Goal: Task Accomplishment & Management: Manage account settings

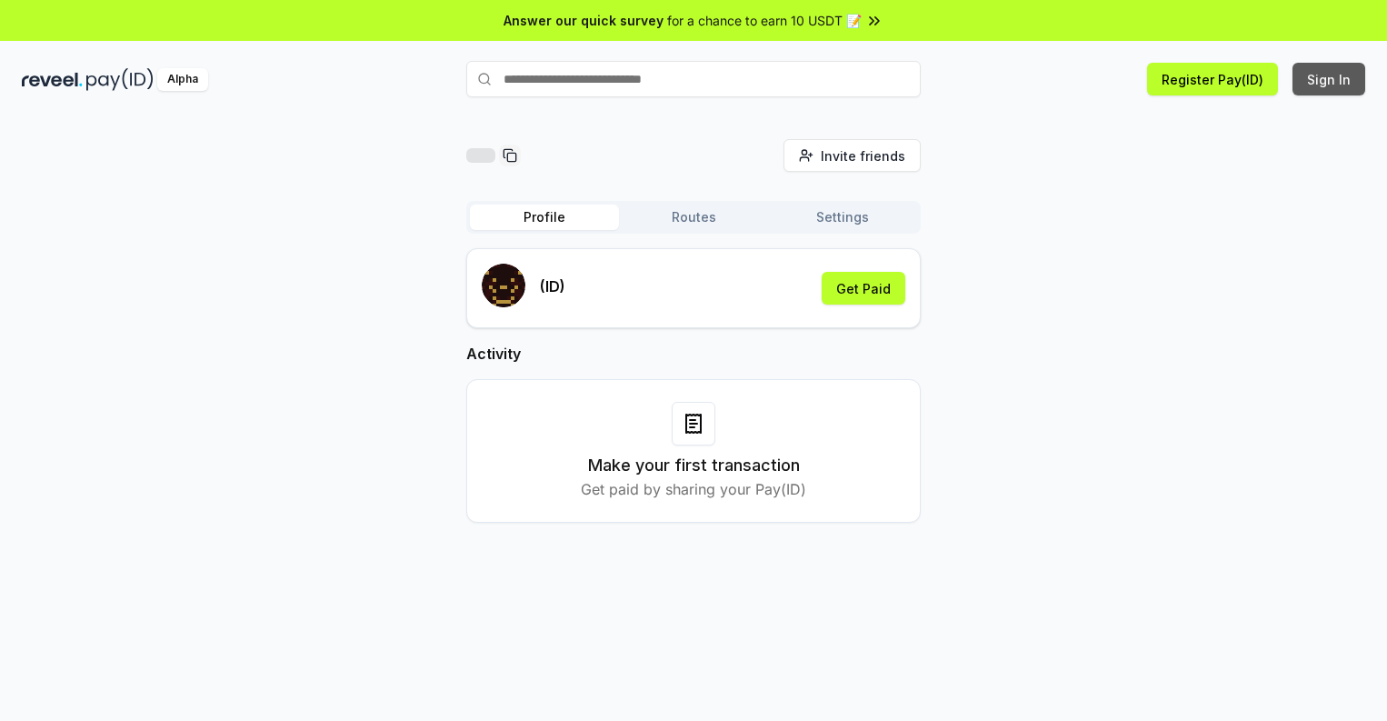
click at [1330, 79] on button "Sign In" at bounding box center [1329, 79] width 73 height 33
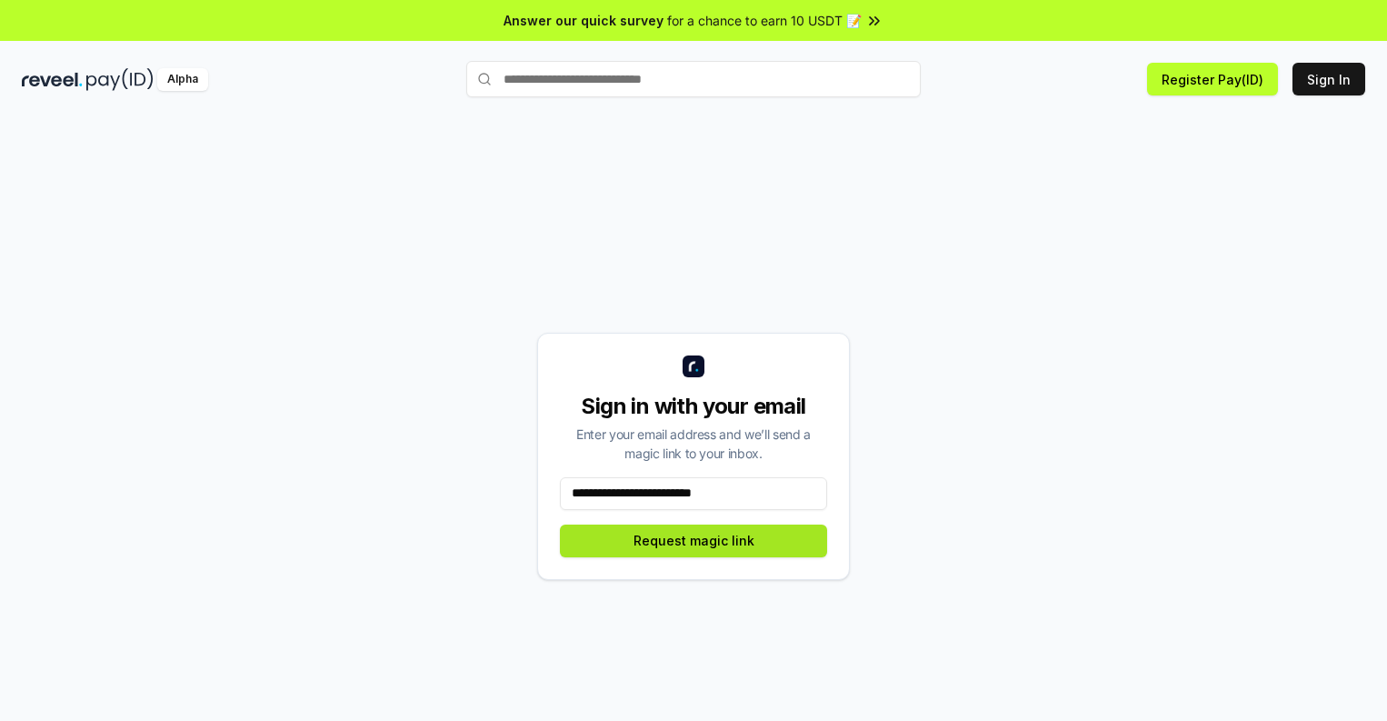
type input "**********"
click at [694, 540] on button "Request magic link" at bounding box center [693, 541] width 267 height 33
